Goal: Task Accomplishment & Management: Complete application form

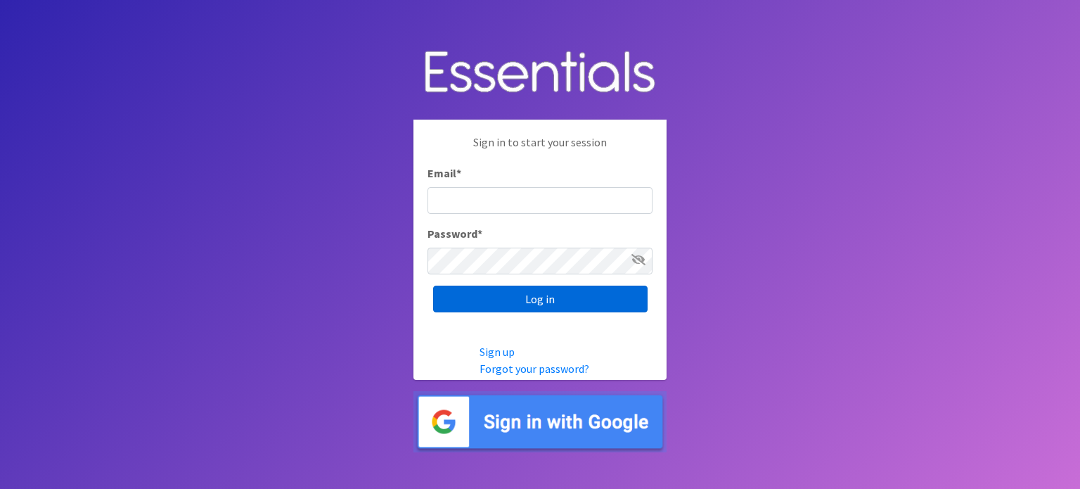
type input "[EMAIL_ADDRESS][DOMAIN_NAME]"
click at [535, 300] on input "Log in" at bounding box center [540, 299] width 215 height 27
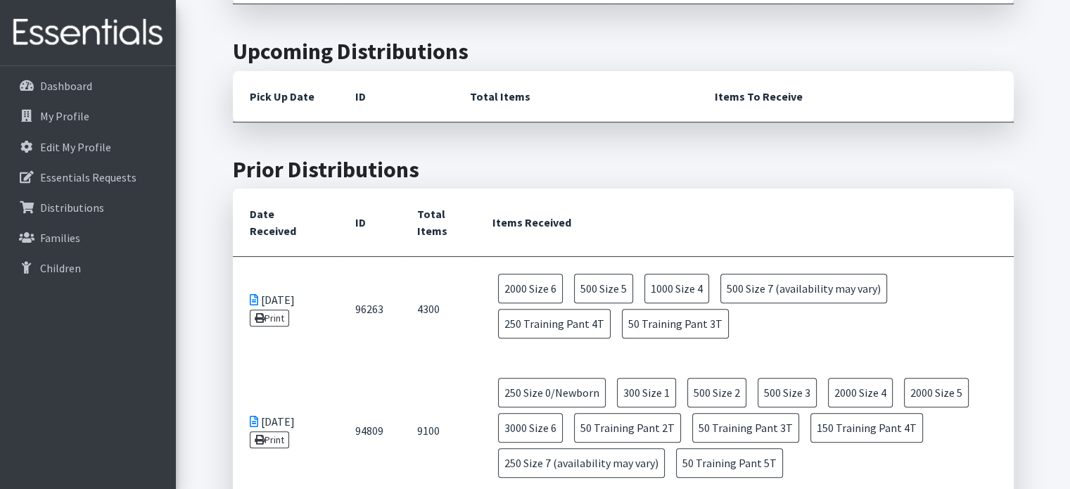
scroll to position [492, 0]
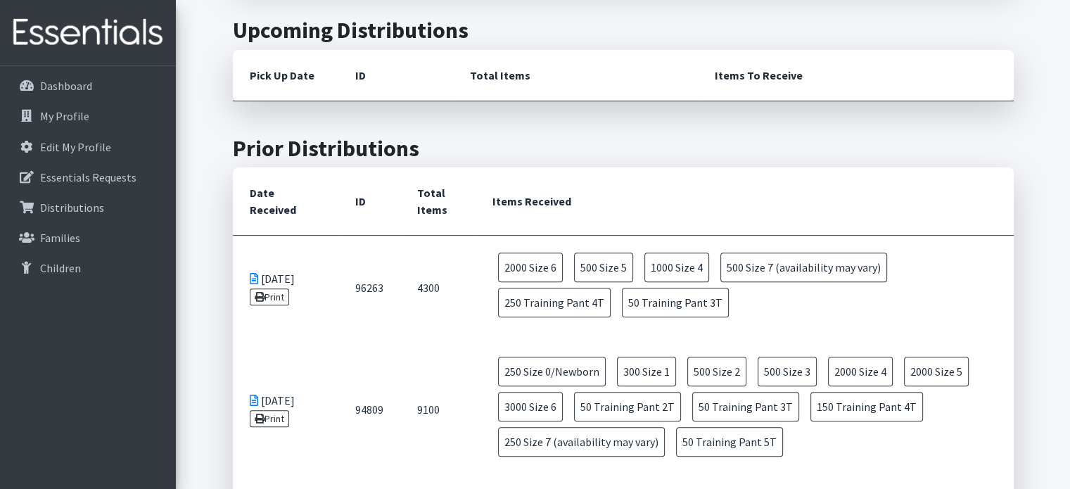
click at [450, 291] on td "4300" at bounding box center [437, 288] width 75 height 105
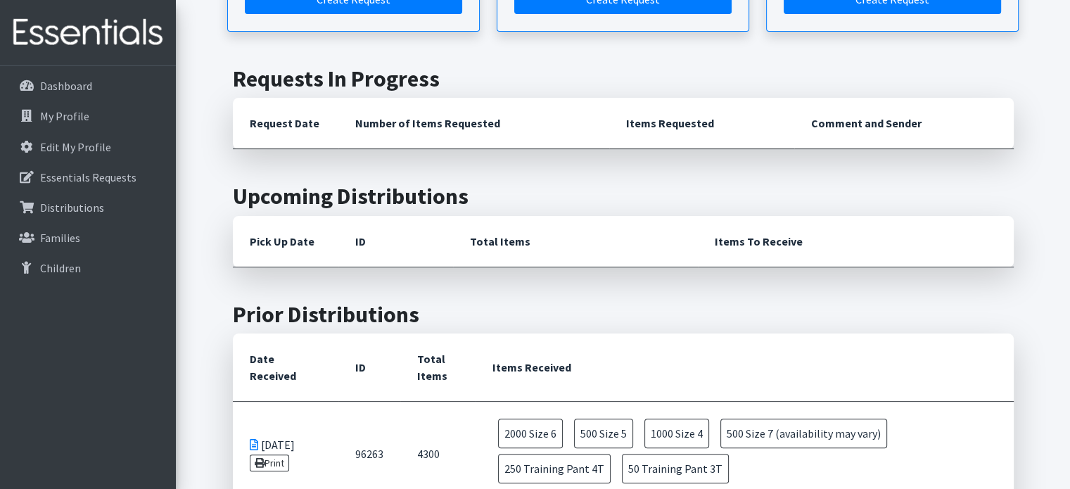
scroll to position [211, 0]
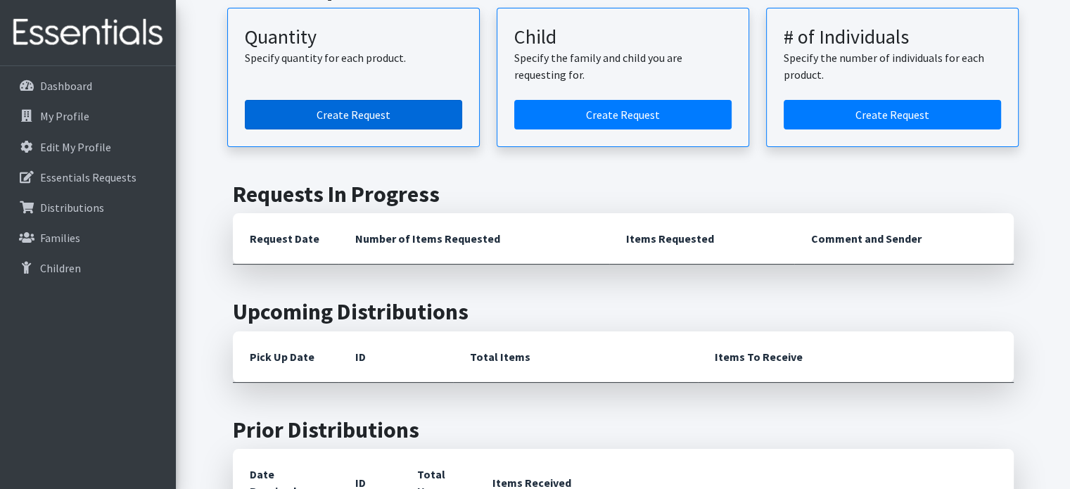
click at [335, 108] on link "Create Request" at bounding box center [353, 115] width 217 height 30
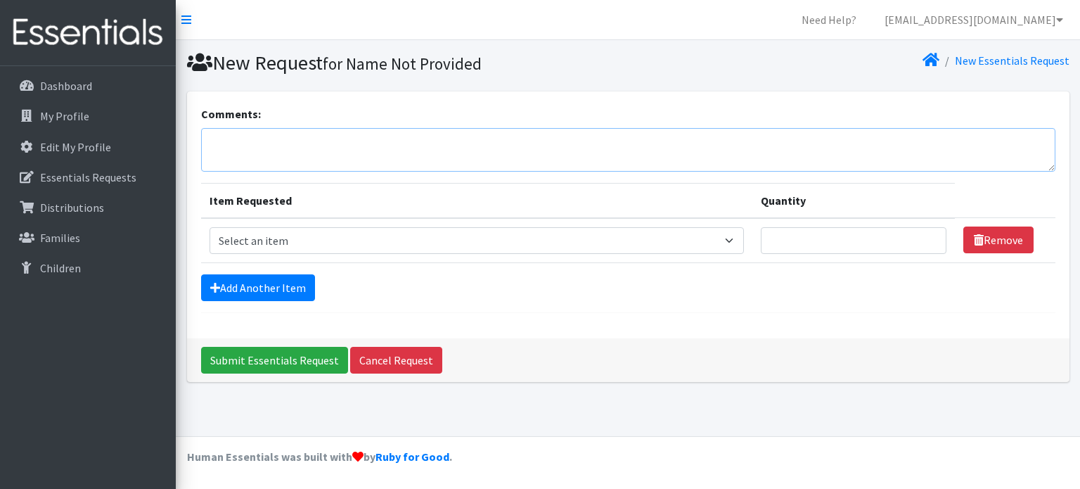
click at [269, 138] on textarea "Comments:" at bounding box center [628, 150] width 855 height 44
type textarea "I"
type textarea "I missed the deadline last month and made a small order but and adding to the o…"
click at [321, 234] on select "Select an item Size 0/Newborn Size 1 Size 2 Size 3 Size 4 Size 5 Size 6 Size 7 …" at bounding box center [477, 240] width 535 height 27
select select "1093"
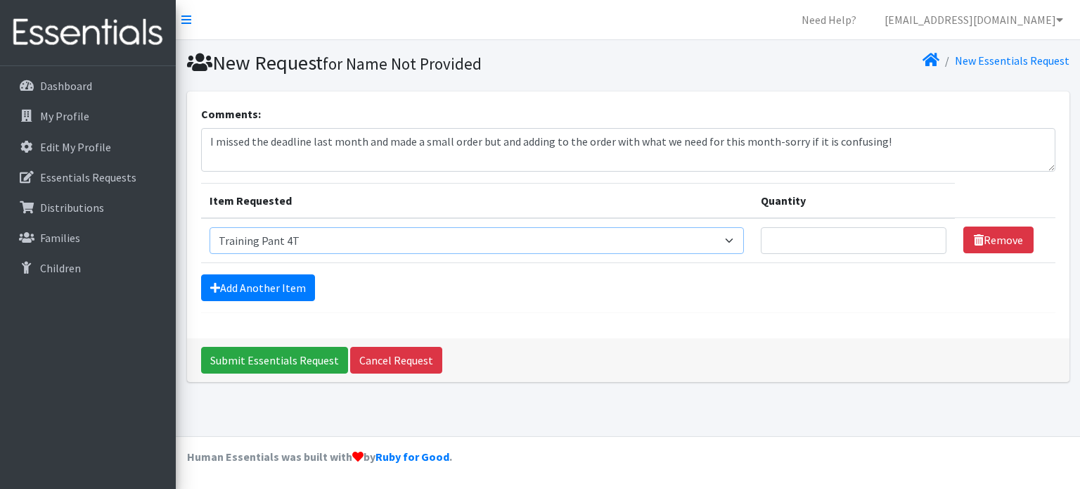
click at [210, 227] on select "Select an item Size 0/Newborn Size 1 Size 2 Size 3 Size 4 Size 5 Size 6 Size 7 …" at bounding box center [477, 240] width 535 height 27
click at [796, 238] on input "Quantity" at bounding box center [854, 240] width 186 height 27
type input "300"
click at [288, 287] on link "Add Another Item" at bounding box center [258, 287] width 114 height 27
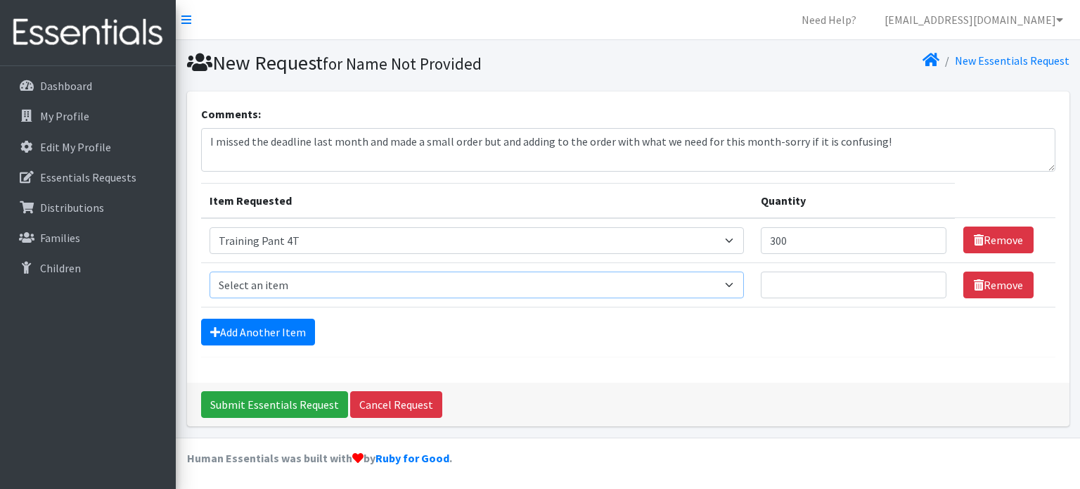
click at [288, 287] on select "Select an item Size 0/Newborn Size 1 Size 2 Size 3 Size 4 Size 5 Size 6 Size 7 …" at bounding box center [477, 285] width 535 height 27
select select "1107"
click at [210, 272] on select "Select an item Size 0/Newborn Size 1 Size 2 Size 3 Size 4 Size 5 Size 6 Size 7 …" at bounding box center [477, 285] width 535 height 27
click at [803, 281] on input "Quantity" at bounding box center [854, 285] width 186 height 27
type input "100"
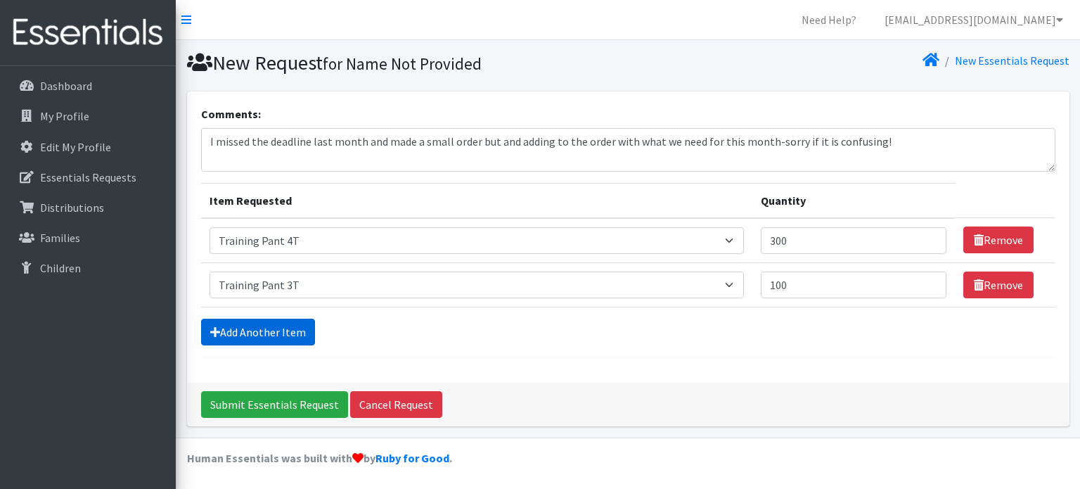
click at [228, 332] on link "Add Another Item" at bounding box center [258, 332] width 114 height 27
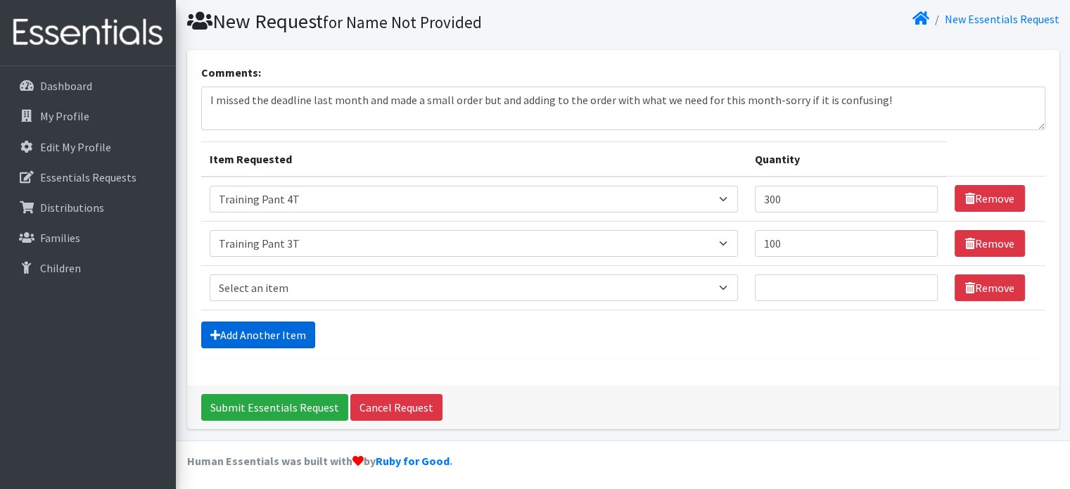
scroll to position [43, 0]
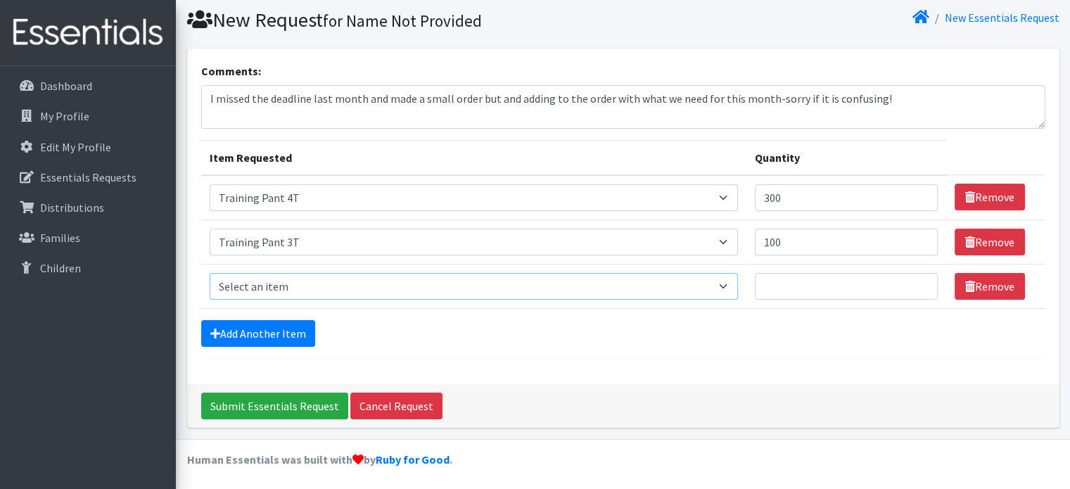
click at [259, 286] on select "Select an item Size 0/Newborn Size 1 Size 2 Size 3 Size 4 Size 5 Size 6 Size 7 …" at bounding box center [474, 286] width 528 height 27
select select "1100"
click at [210, 273] on select "Select an item Size 0/Newborn Size 1 Size 2 Size 3 Size 4 Size 5 Size 6 Size 7 …" at bounding box center [474, 286] width 528 height 27
click at [785, 283] on input "Quantity" at bounding box center [846, 286] width 183 height 27
type input "3000"
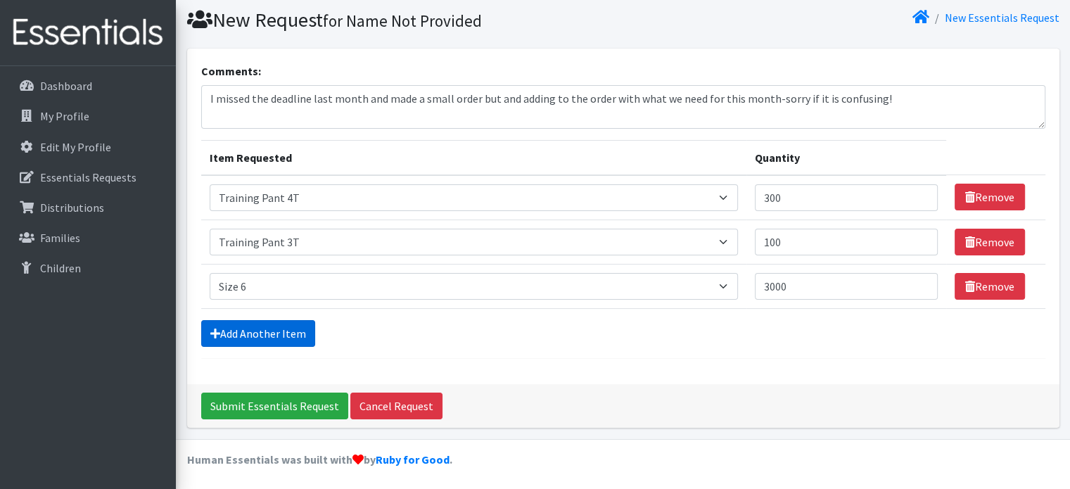
click at [284, 330] on link "Add Another Item" at bounding box center [258, 333] width 114 height 27
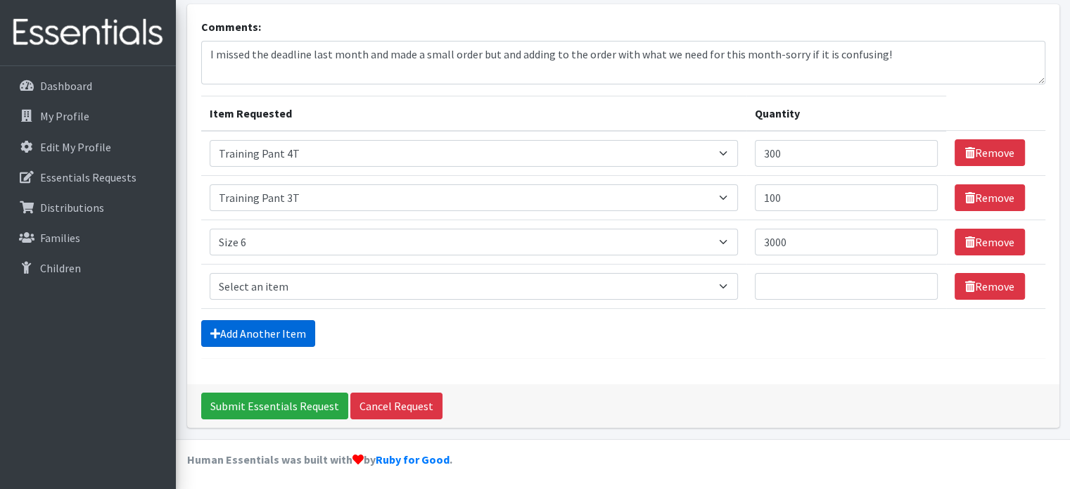
scroll to position [87, 0]
click at [257, 278] on select "Select an item Size 0/Newborn Size 1 Size 2 Size 3 Size 4 Size 5 Size 6 Size 7 …" at bounding box center [474, 286] width 528 height 27
select select "1098"
click at [210, 273] on select "Select an item Size 0/Newborn Size 1 Size 2 Size 3 Size 4 Size 5 Size 6 Size 7 …" at bounding box center [474, 286] width 528 height 27
click at [789, 281] on input "Quantity" at bounding box center [846, 286] width 183 height 27
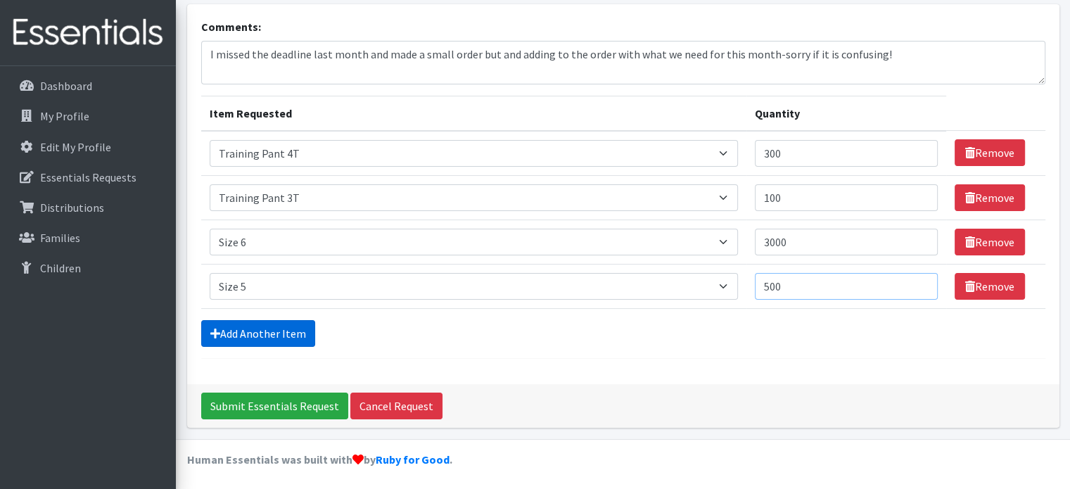
type input "500"
click at [273, 332] on link "Add Another Item" at bounding box center [258, 333] width 114 height 27
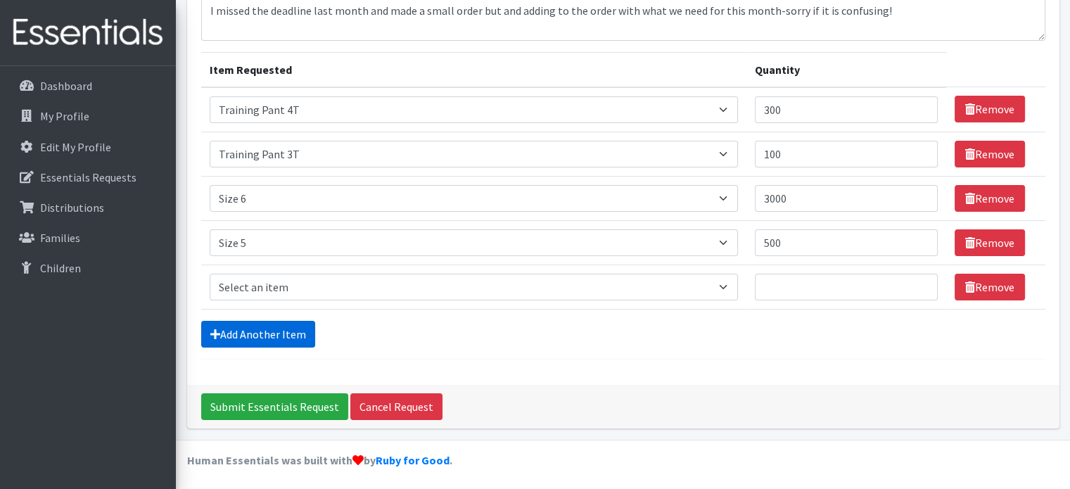
scroll to position [132, 0]
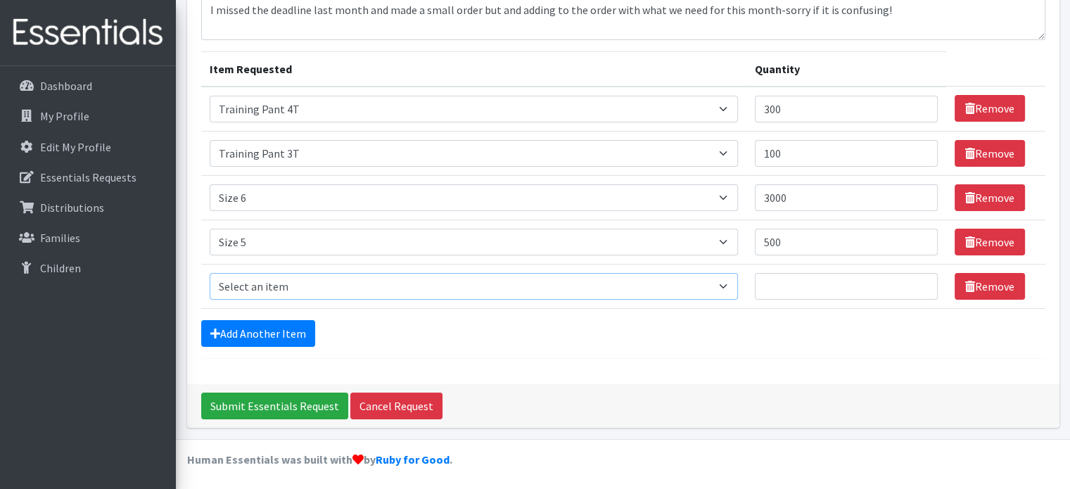
click at [266, 286] on select "Select an item Size 0/Newborn Size 1 Size 2 Size 3 Size 4 Size 5 Size 6 Size 7 …" at bounding box center [474, 286] width 528 height 27
select select "1094"
click at [210, 273] on select "Select an item Size 0/Newborn Size 1 Size 2 Size 3 Size 4 Size 5 Size 6 Size 7 …" at bounding box center [474, 286] width 528 height 27
click at [796, 279] on input "Quantity" at bounding box center [846, 286] width 183 height 27
type input "500"
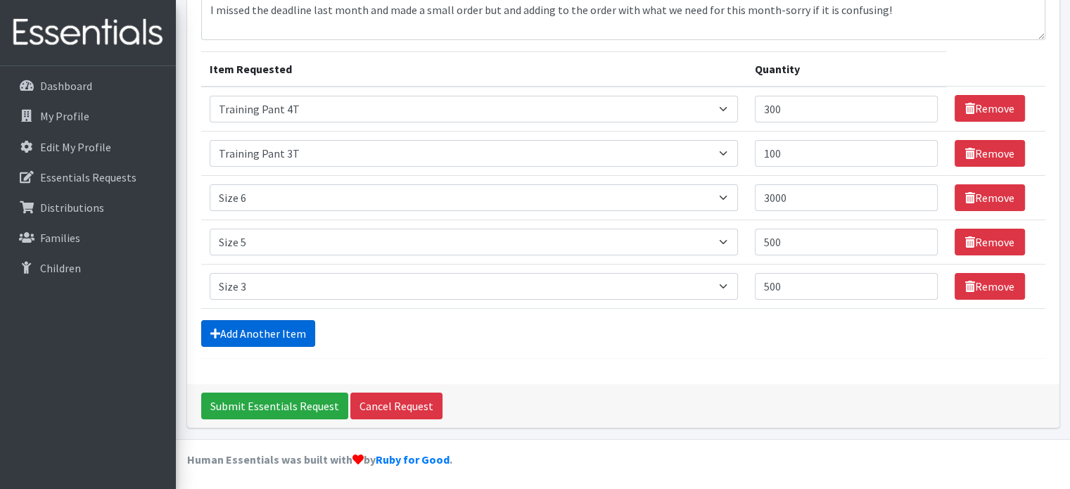
click at [234, 328] on link "Add Another Item" at bounding box center [258, 333] width 114 height 27
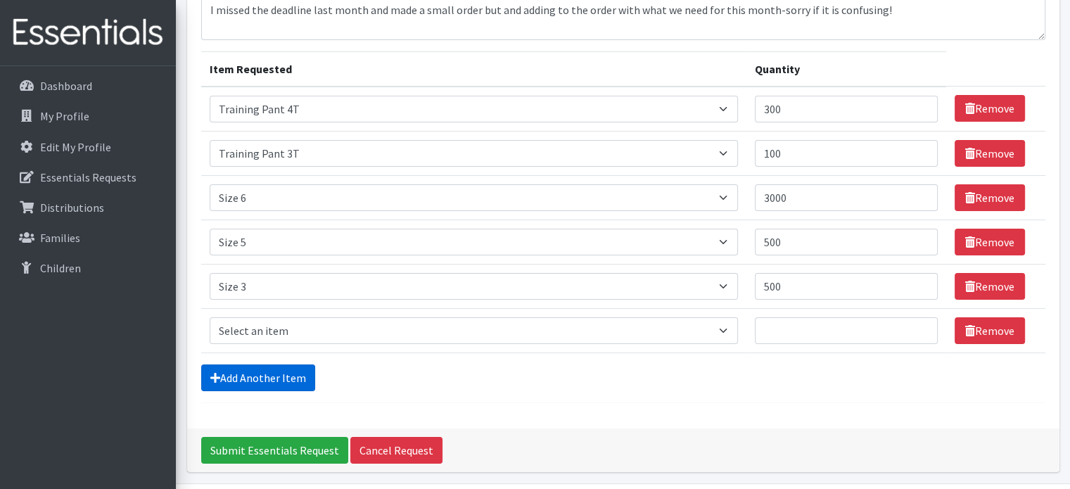
scroll to position [176, 0]
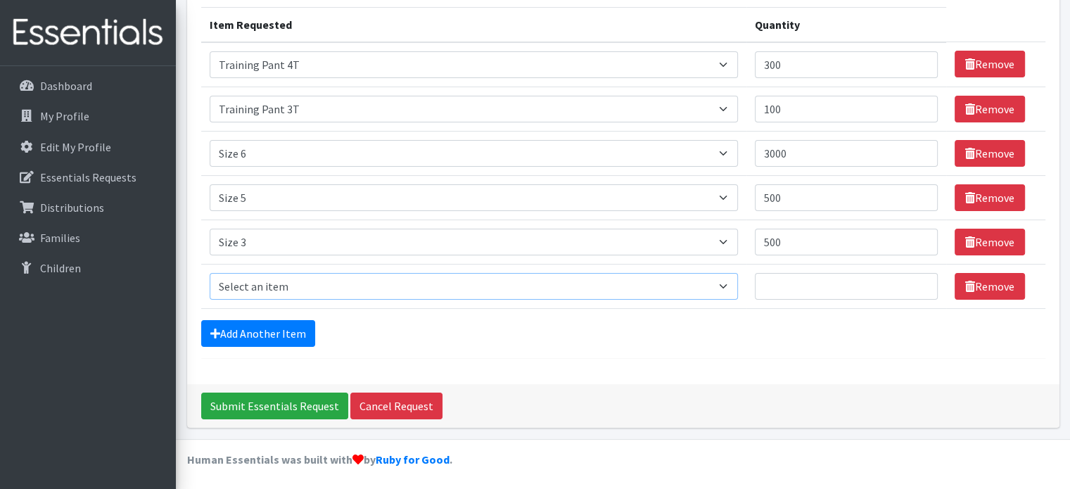
click at [256, 288] on select "Select an item Size 0/Newborn Size 1 Size 2 Size 3 Size 4 Size 5 Size 6 Size 7 …" at bounding box center [474, 286] width 528 height 27
click at [413, 352] on form "Comments: I missed the deadline last month and made a small order but and addin…" at bounding box center [623, 144] width 844 height 429
click at [285, 407] on input "Submit Essentials Request" at bounding box center [274, 405] width 147 height 27
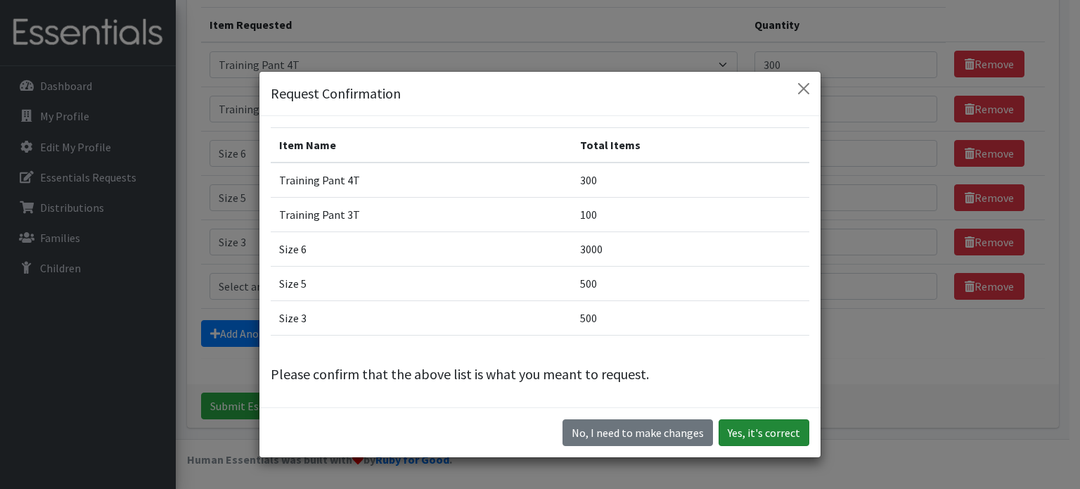
click at [757, 428] on button "Yes, it's correct" at bounding box center [764, 432] width 91 height 27
